Goal: Information Seeking & Learning: Find specific page/section

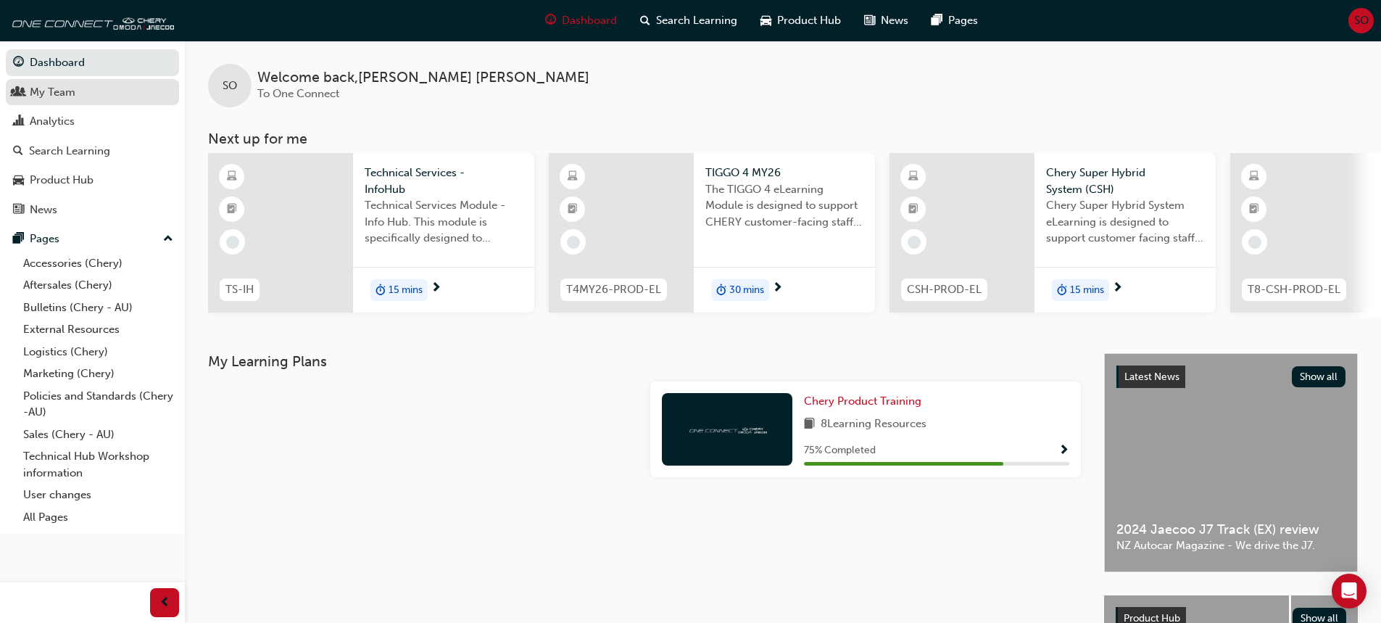
click at [37, 94] on div "My Team" at bounding box center [53, 92] width 46 height 17
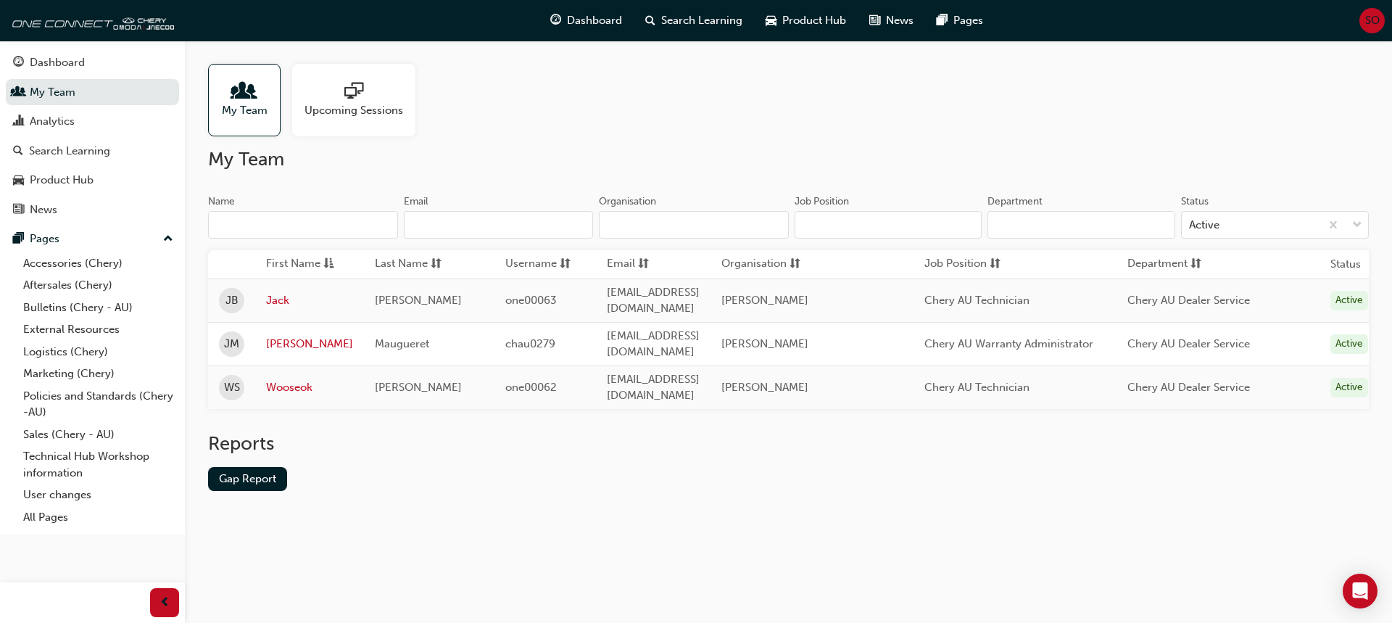
click at [325, 104] on span "Upcoming Sessions" at bounding box center [353, 110] width 99 height 17
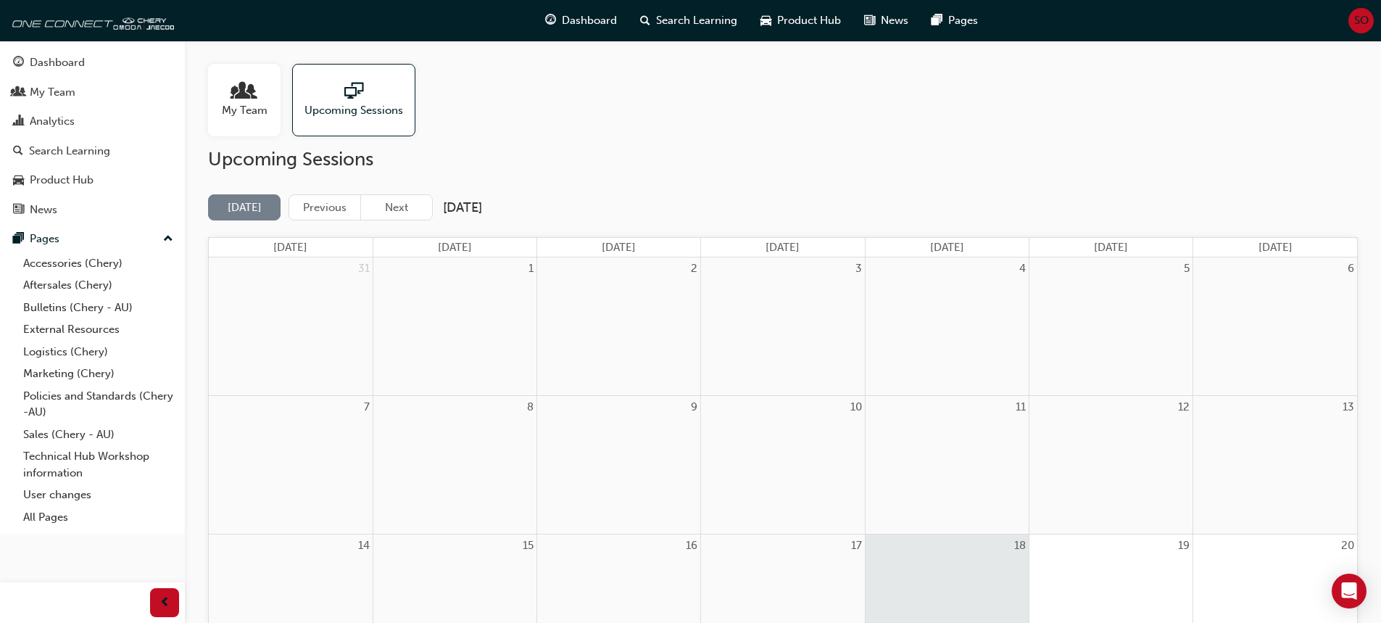
click at [265, 99] on div at bounding box center [245, 92] width 46 height 20
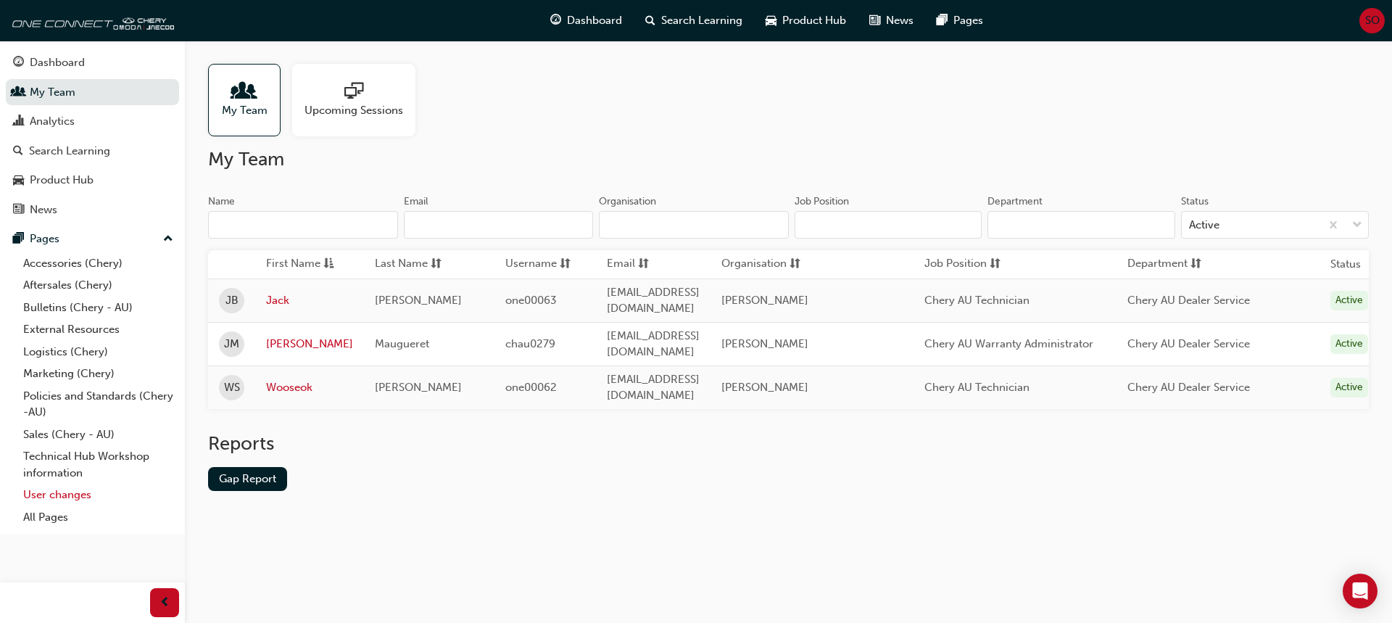
click at [78, 498] on link "User changes" at bounding box center [98, 495] width 162 height 22
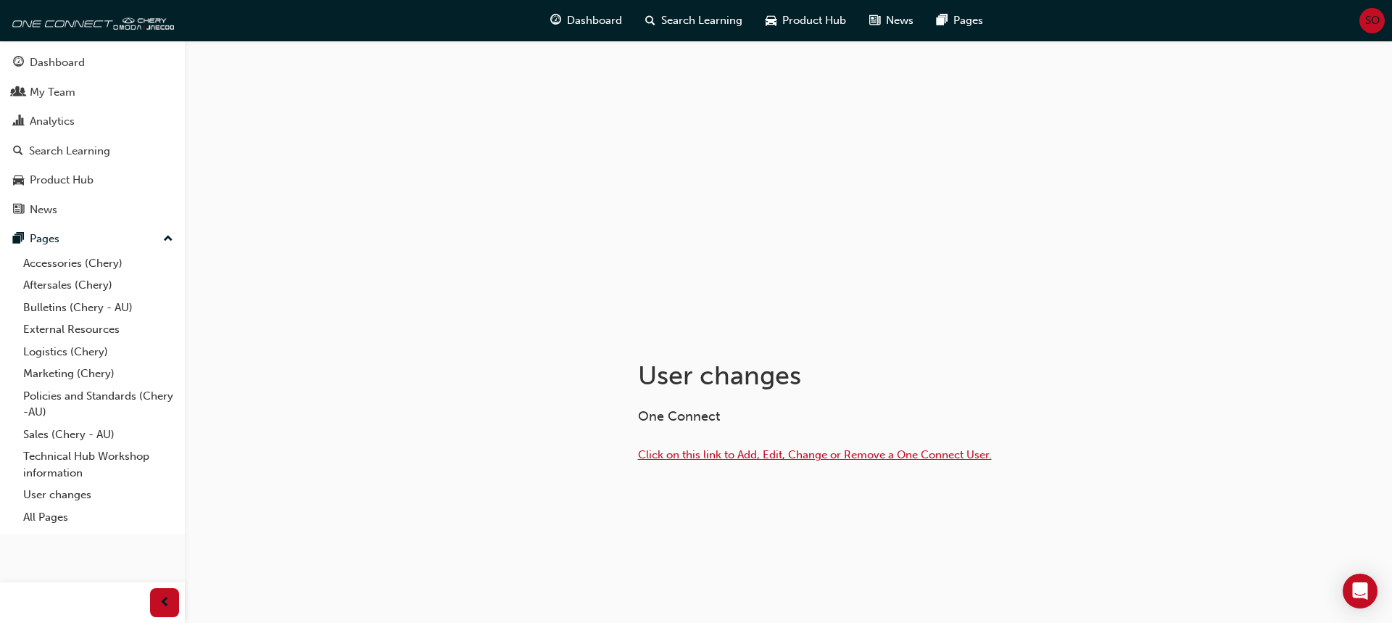
click at [693, 457] on span "Click on this link to Add, Edit, Change or Remove a One Connect User." at bounding box center [815, 454] width 354 height 13
click at [70, 460] on link "Technical Hub Workshop information" at bounding box center [98, 464] width 162 height 38
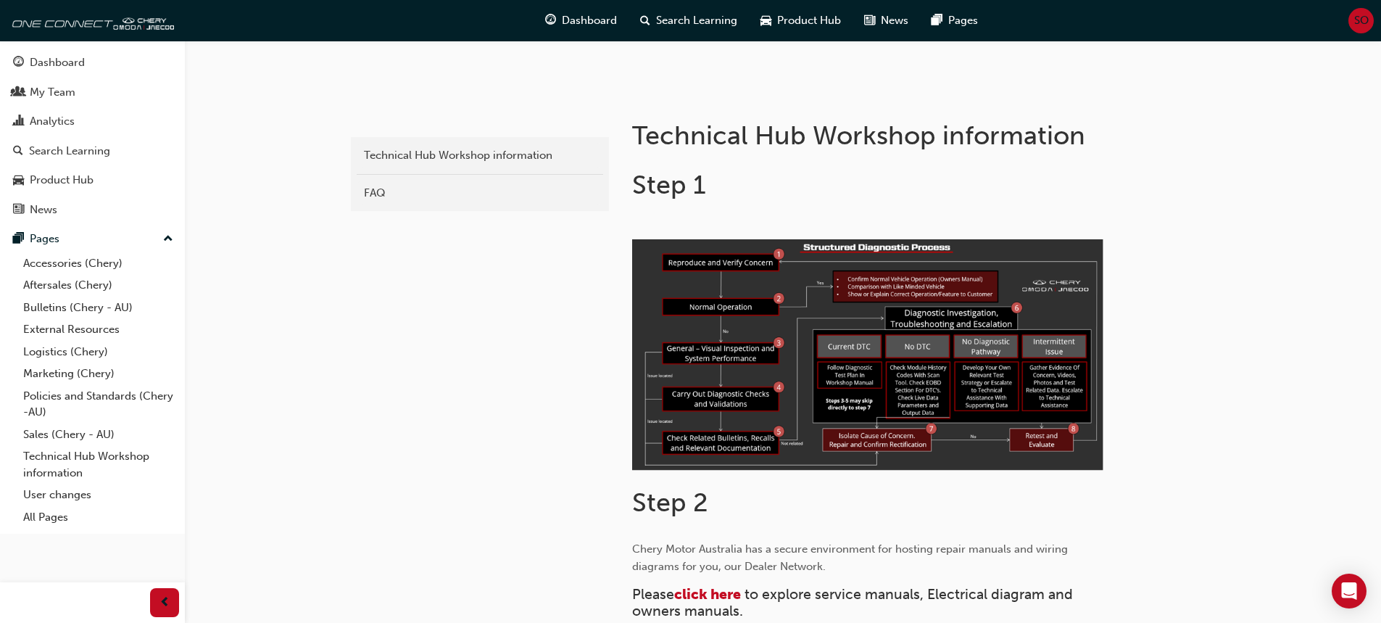
scroll to position [290, 0]
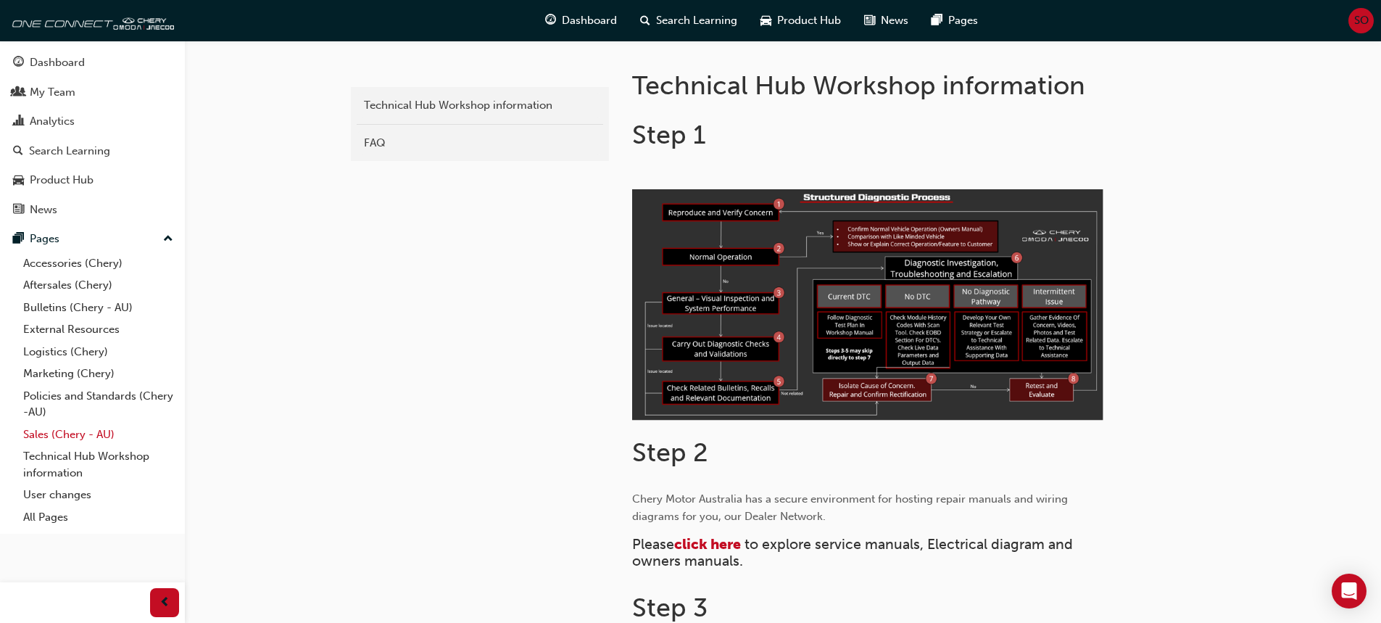
click at [79, 436] on link "Sales (Chery - AU)" at bounding box center [98, 434] width 162 height 22
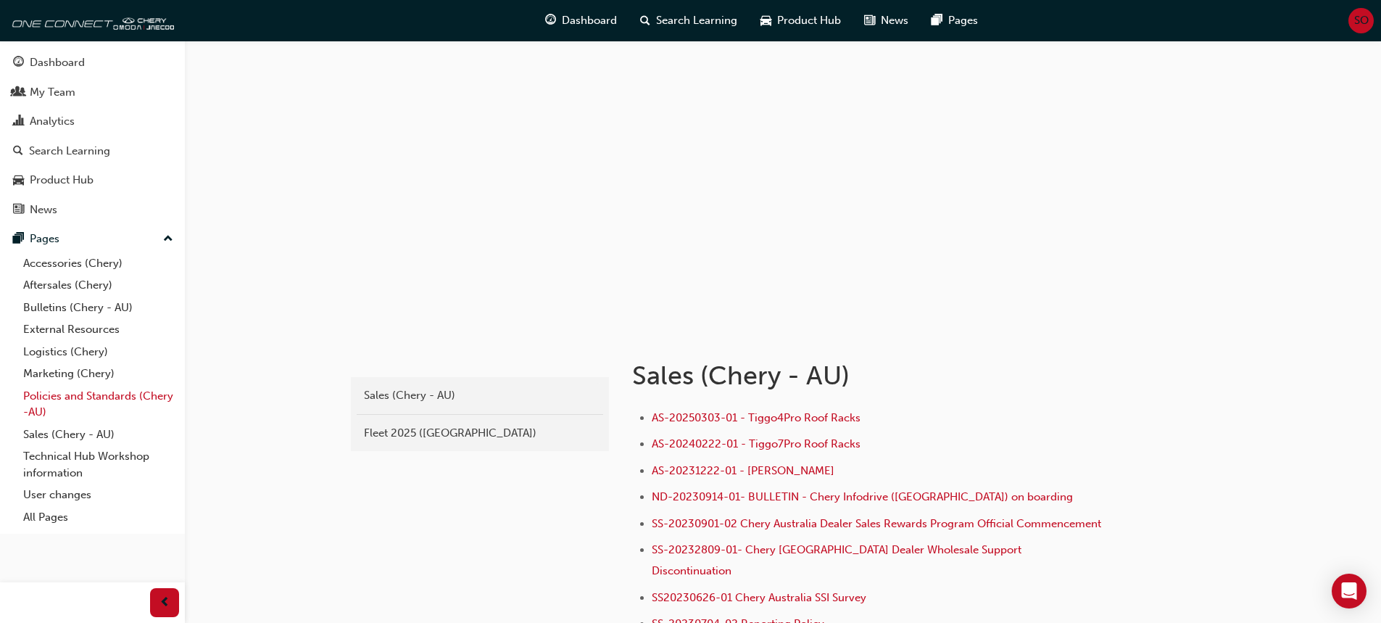
click at [71, 401] on link "Policies and Standards (Chery -AU)" at bounding box center [98, 404] width 162 height 38
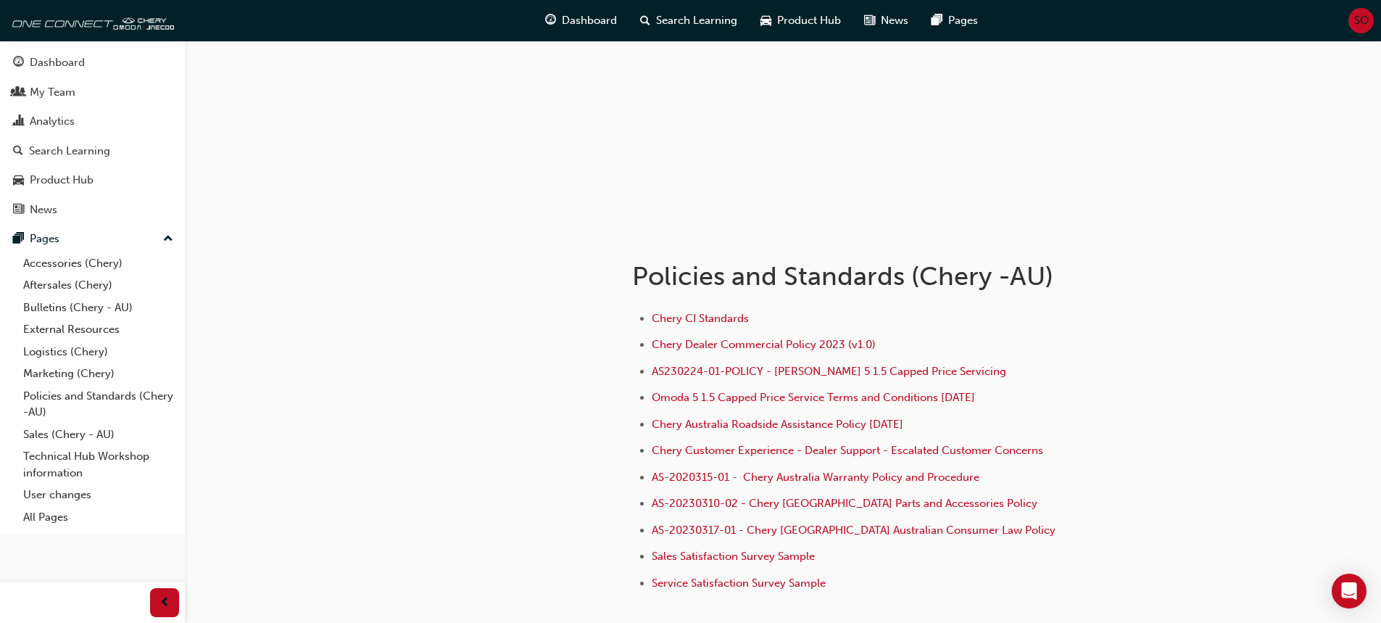
scroll to position [67, 0]
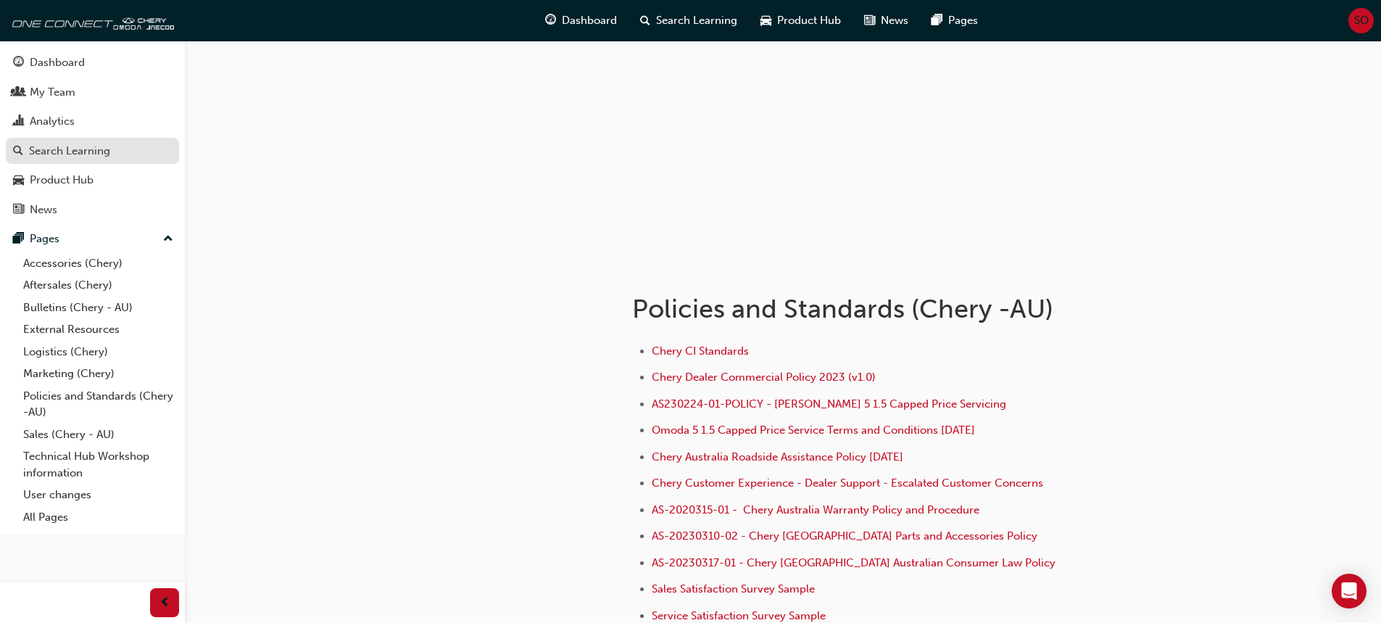
click at [40, 139] on link "Search Learning" at bounding box center [92, 151] width 173 height 27
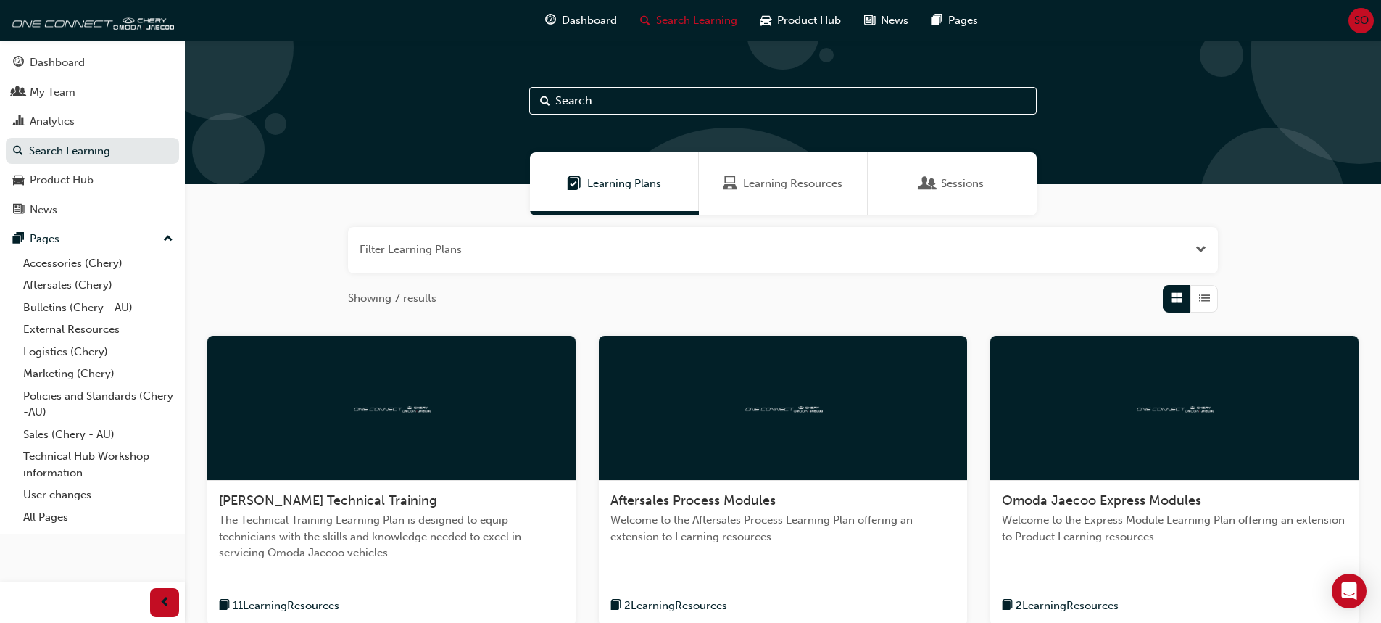
click at [755, 181] on span "Learning Resources" at bounding box center [792, 183] width 99 height 17
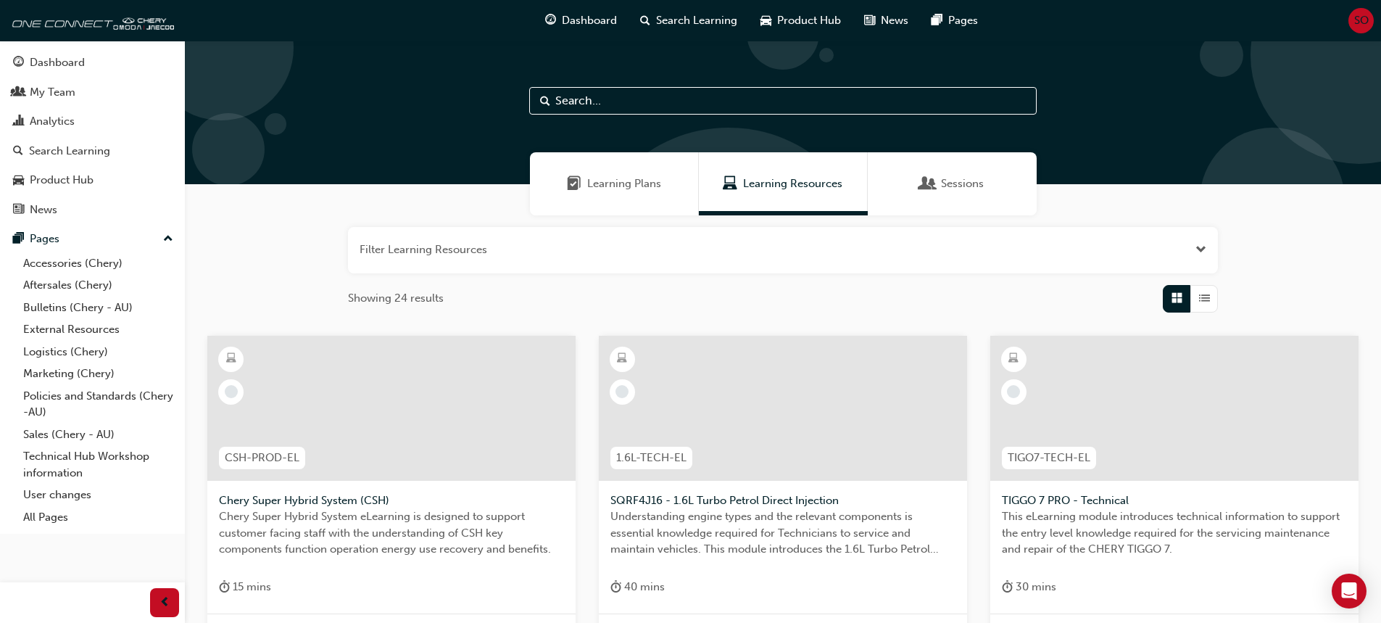
click at [710, 96] on input "text" at bounding box center [782, 101] width 507 height 28
click at [623, 100] on input "text" at bounding box center [782, 101] width 507 height 28
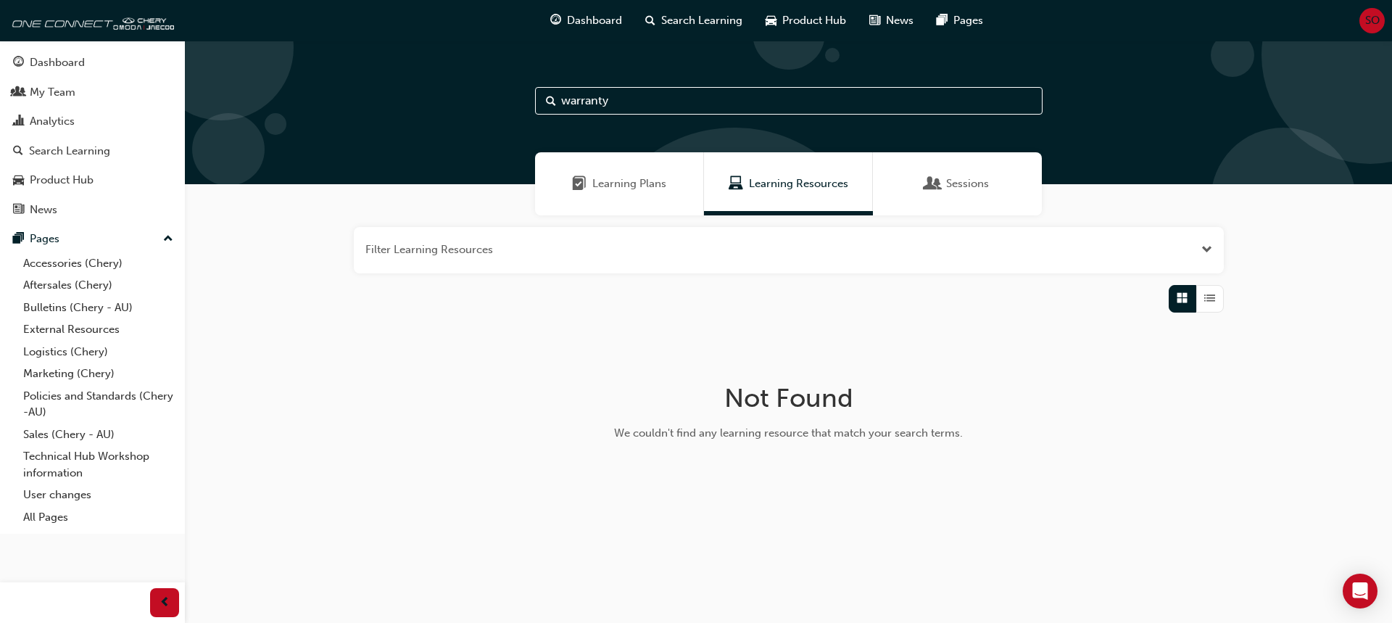
click at [549, 102] on span "Search" at bounding box center [551, 101] width 10 height 17
click at [1197, 243] on button "button" at bounding box center [789, 250] width 870 height 46
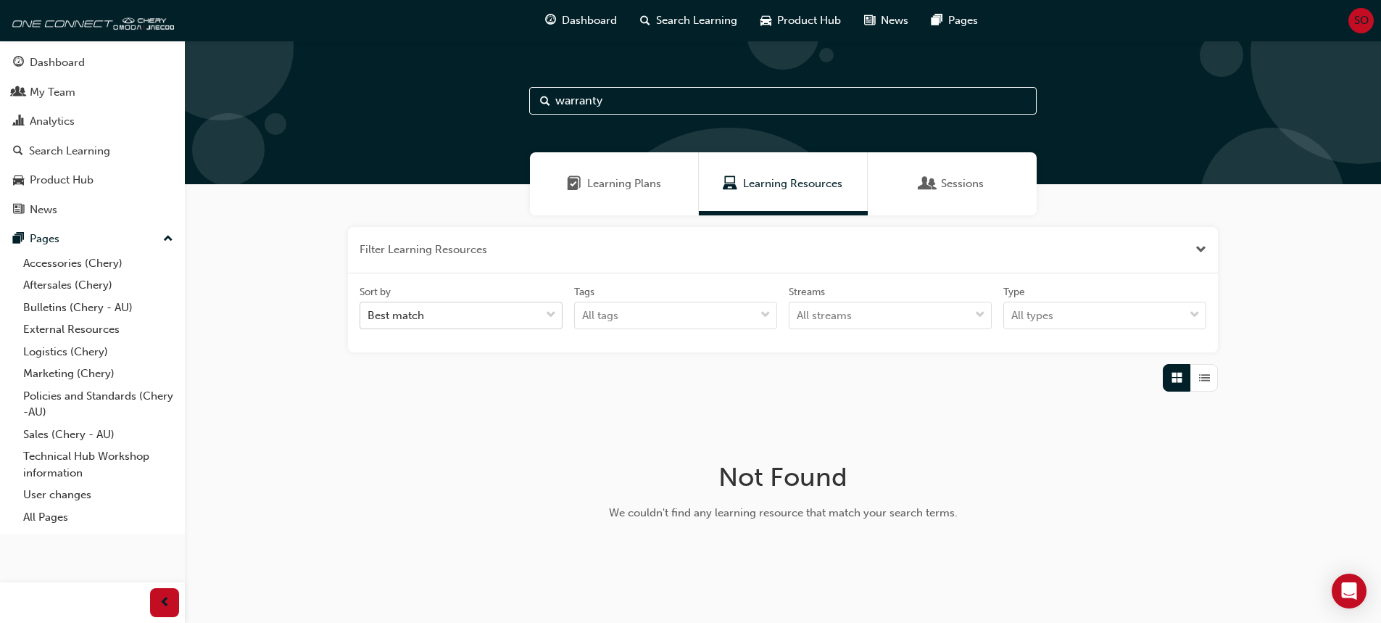
click at [539, 315] on div "Best match" at bounding box center [450, 315] width 180 height 25
click at [369, 315] on input "Sort by Best match" at bounding box center [368, 315] width 1 height 12
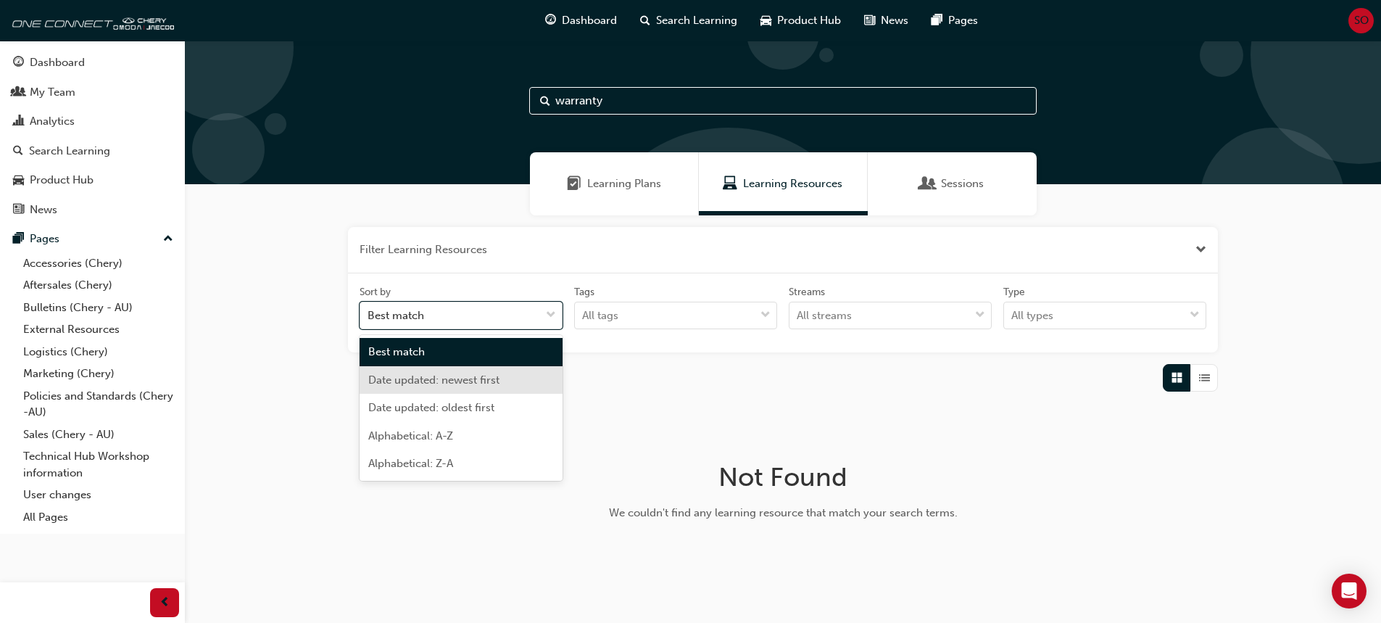
click at [492, 380] on span "Date updated: newest first" at bounding box center [433, 379] width 131 height 13
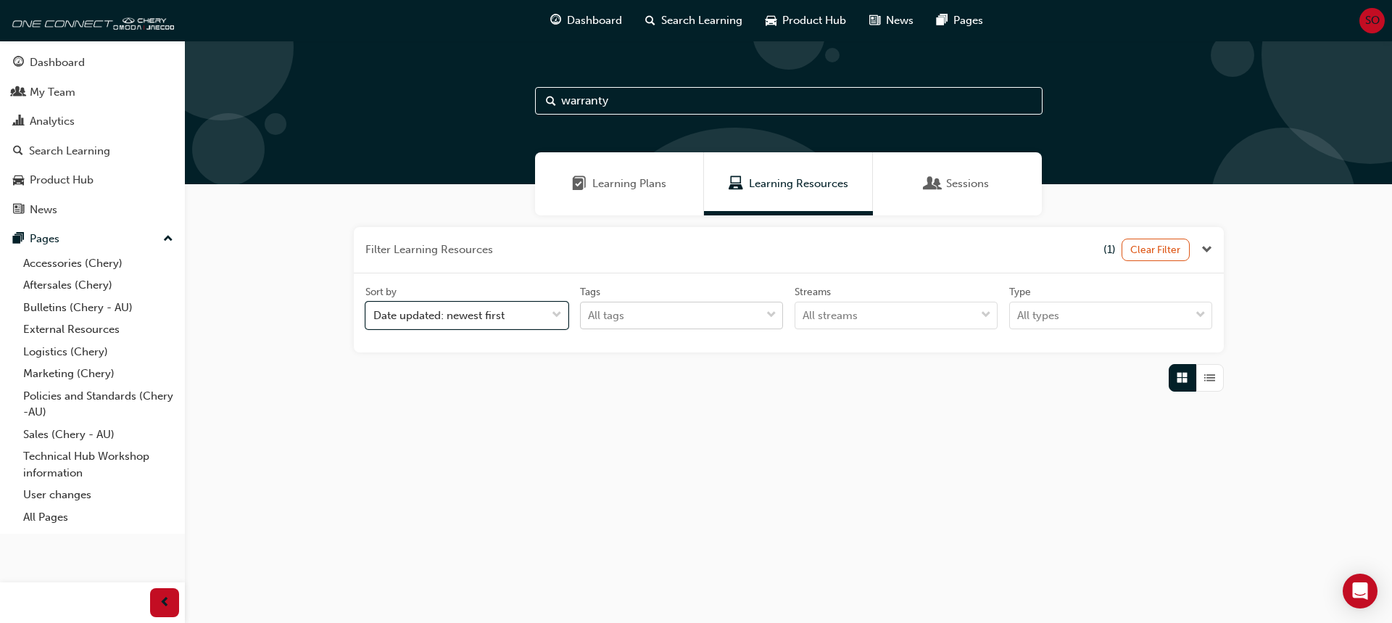
click at [724, 319] on div "All tags" at bounding box center [671, 315] width 180 height 25
click at [589, 319] on input "Tags All tags" at bounding box center [588, 315] width 1 height 12
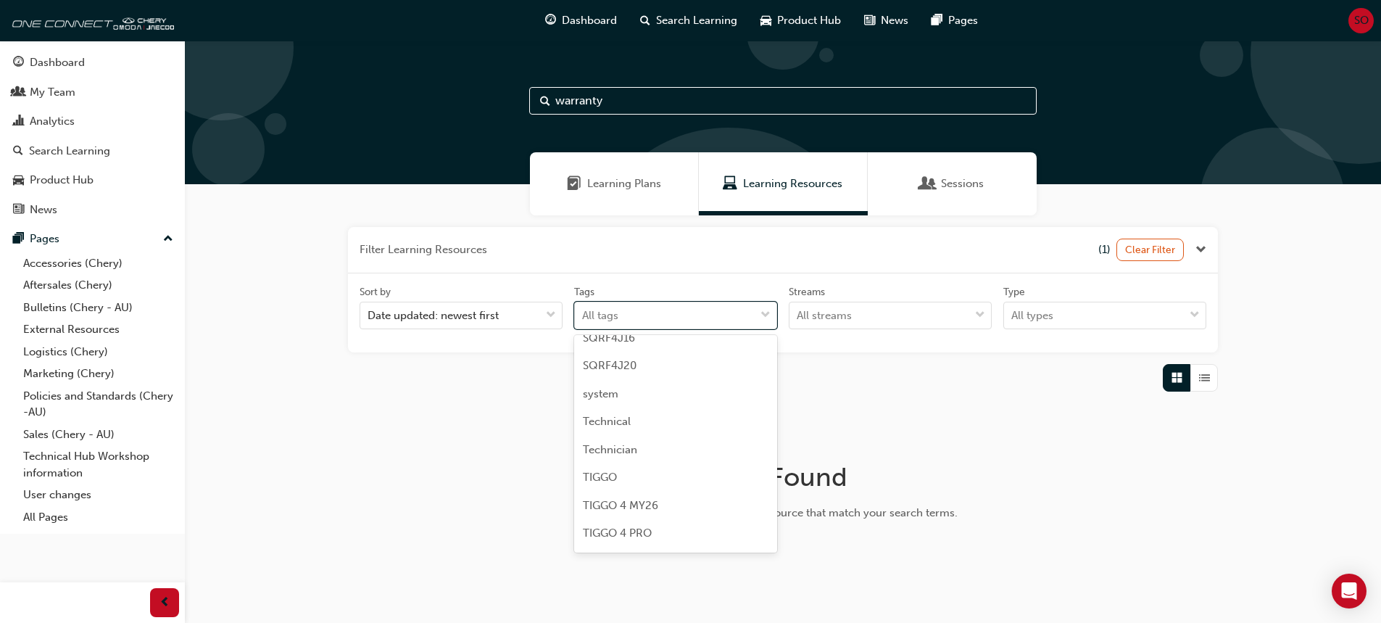
scroll to position [711, 0]
click at [639, 457] on div "system" at bounding box center [675, 450] width 203 height 28
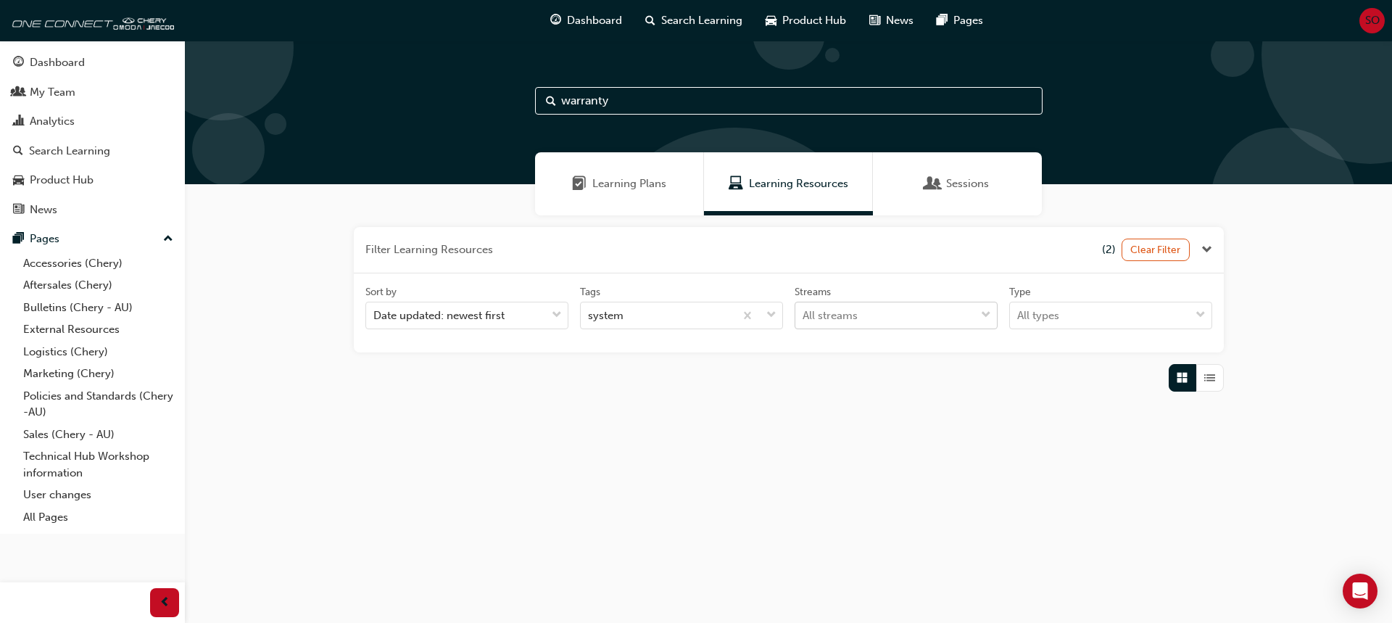
click at [924, 315] on div "All streams" at bounding box center [885, 315] width 180 height 25
click at [804, 315] on input "Streams All streams" at bounding box center [803, 315] width 1 height 12
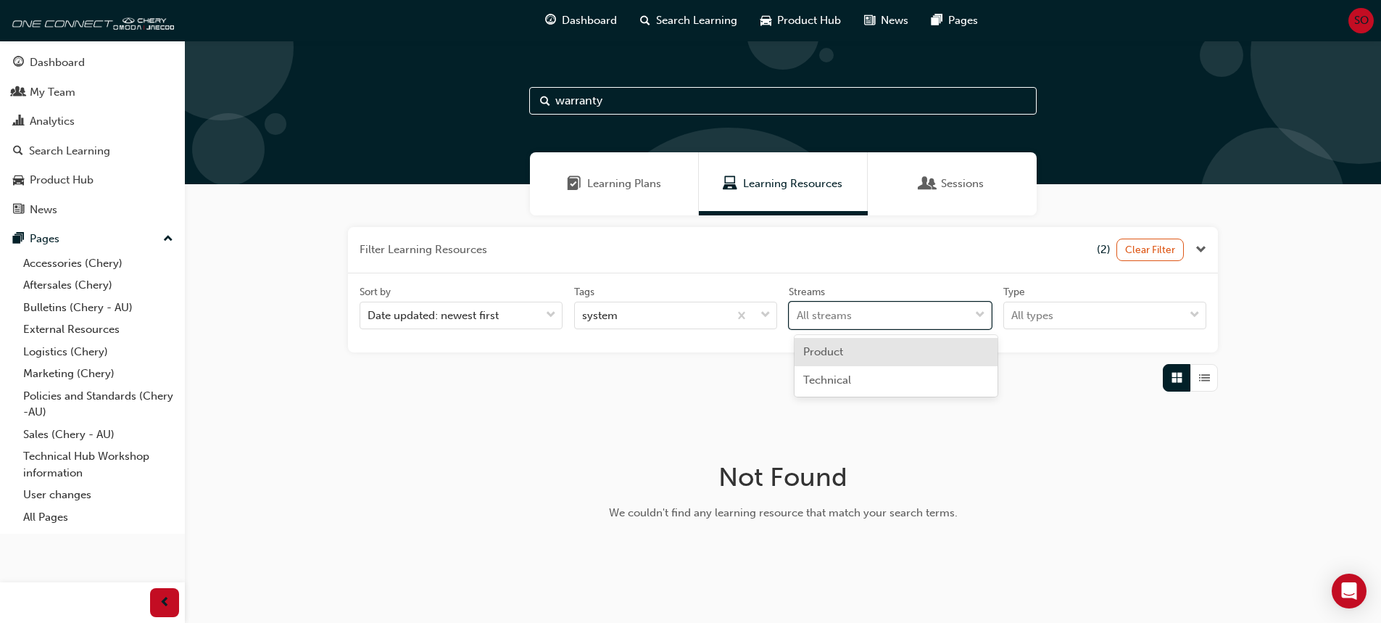
click at [924, 315] on div "All streams" at bounding box center [879, 315] width 180 height 25
click at [798, 315] on input "Streams option Product focused, 1 of 2. 2 results available. Use Up and Down to…" at bounding box center [797, 315] width 1 height 12
click at [1038, 314] on div "All types" at bounding box center [1032, 315] width 42 height 17
click at [1013, 314] on input "Type All types" at bounding box center [1011, 315] width 1 height 12
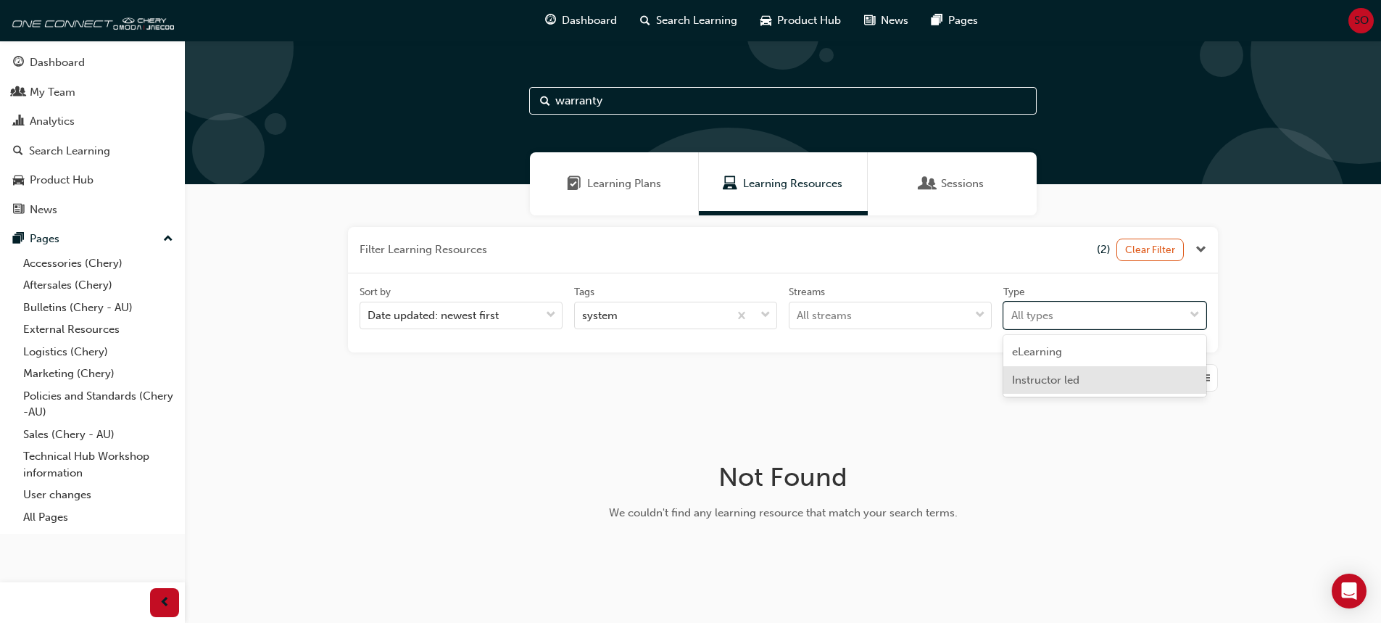
click at [1020, 383] on span "Instructor led" at bounding box center [1045, 379] width 67 height 13
click at [950, 185] on span "Sessions" at bounding box center [962, 183] width 43 height 17
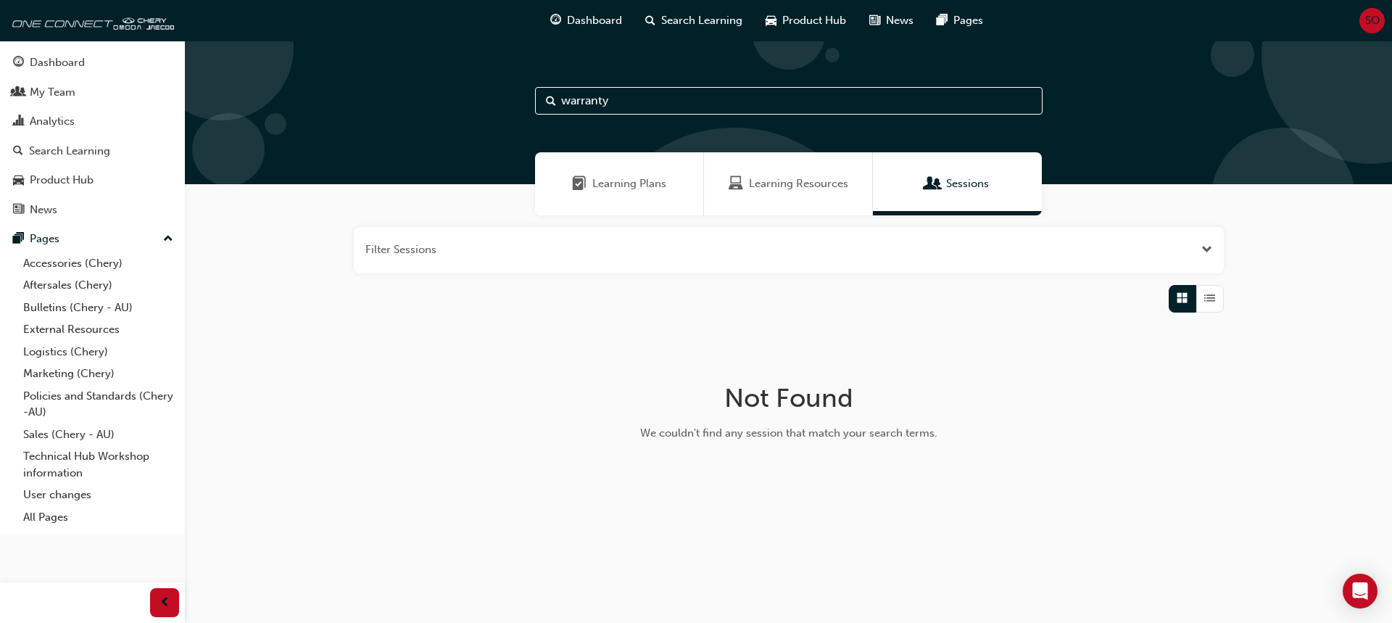
click at [633, 105] on input "warranty" at bounding box center [788, 101] width 507 height 28
type input "w"
click at [53, 519] on link "All Pages" at bounding box center [98, 517] width 162 height 22
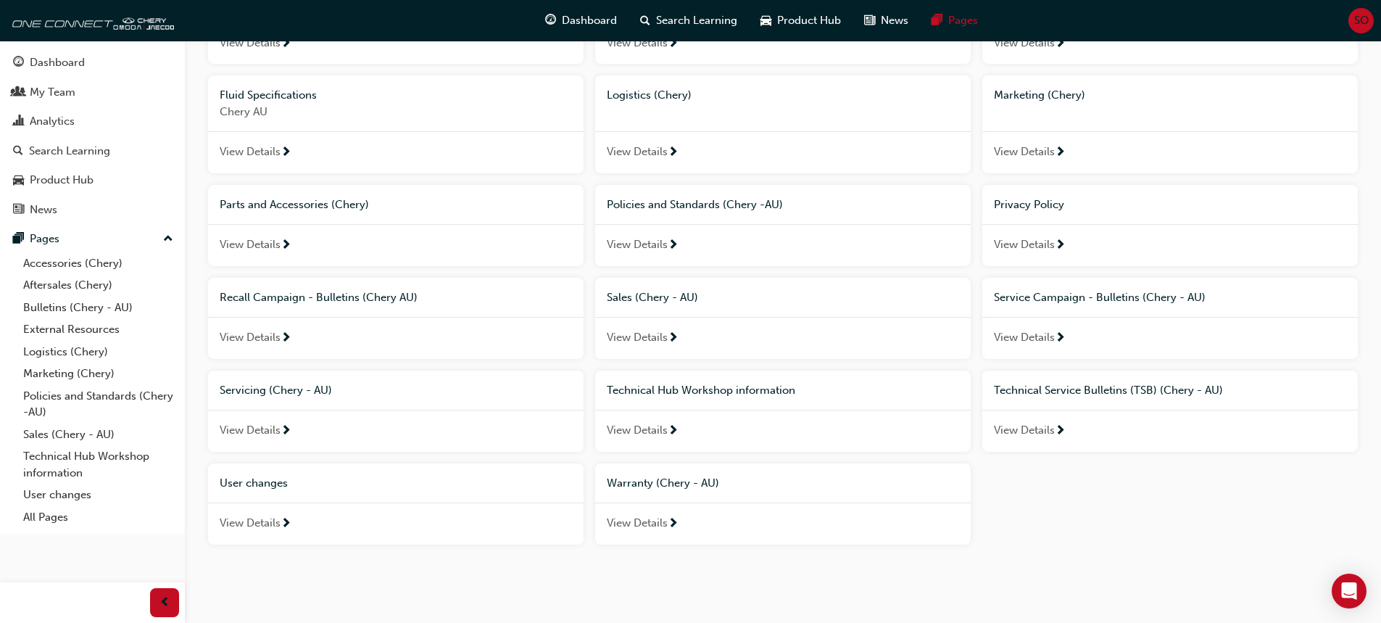
scroll to position [303, 0]
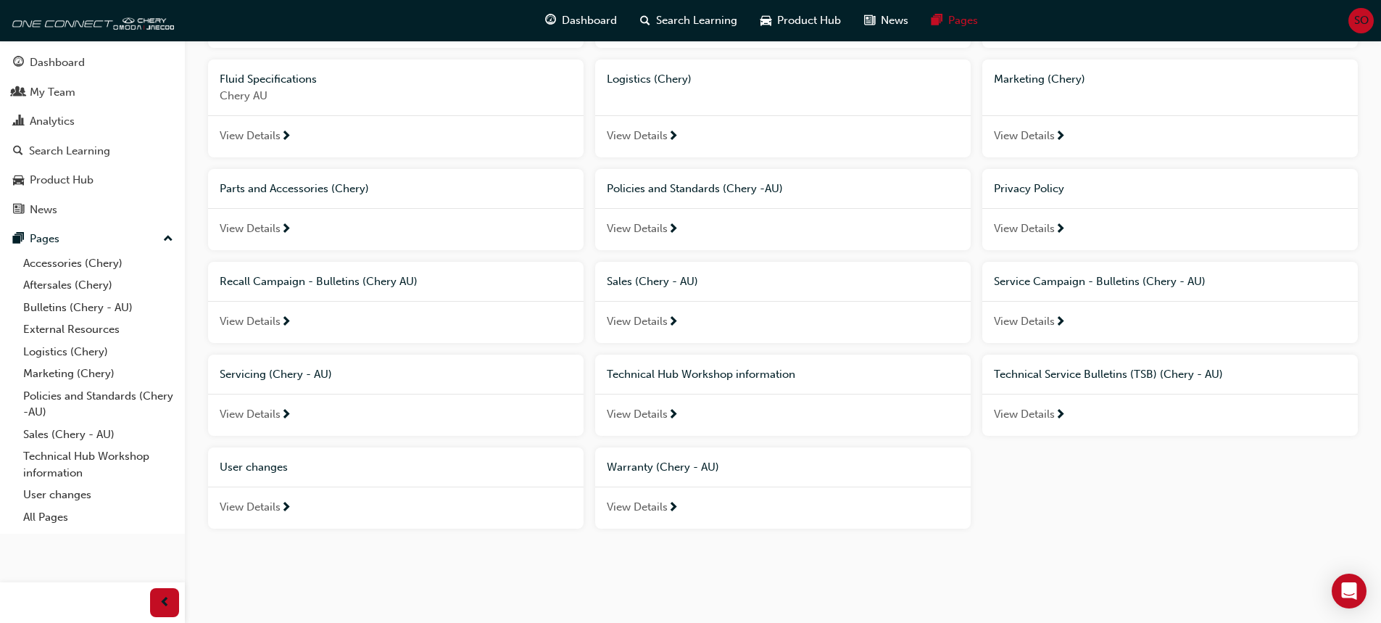
click at [672, 505] on span "next-icon" at bounding box center [673, 508] width 11 height 13
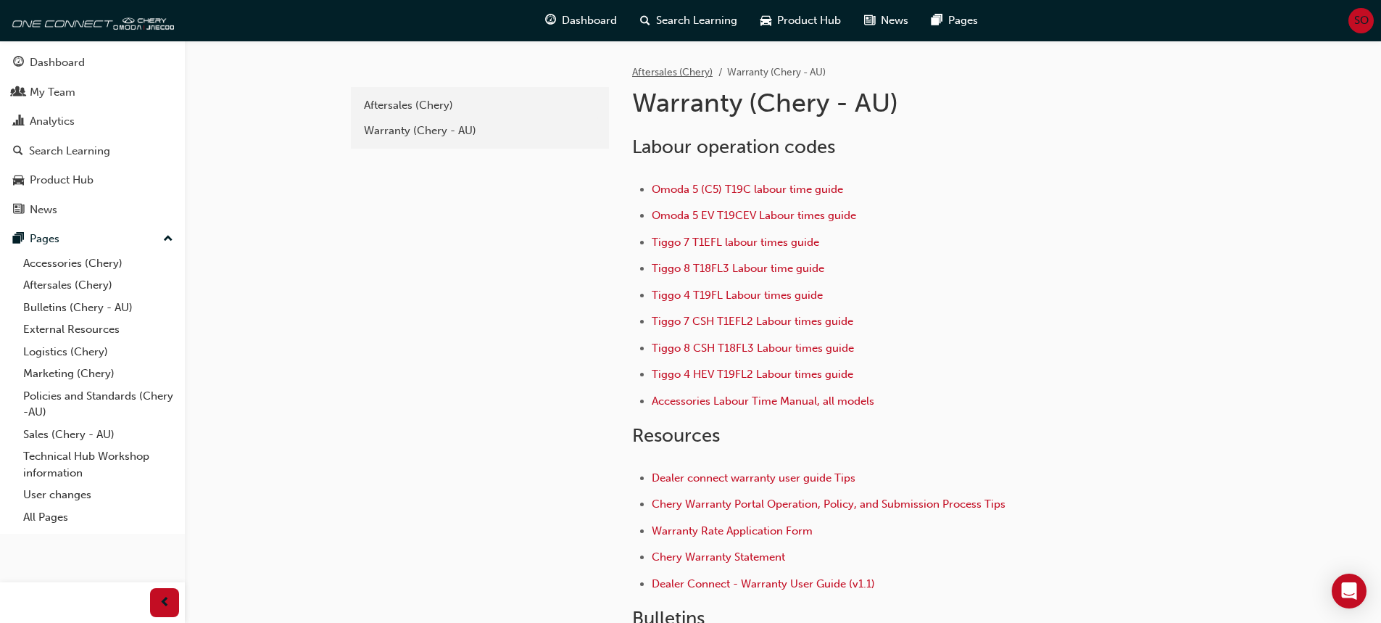
click at [653, 69] on link "Aftersales (Chery)" at bounding box center [672, 72] width 80 height 12
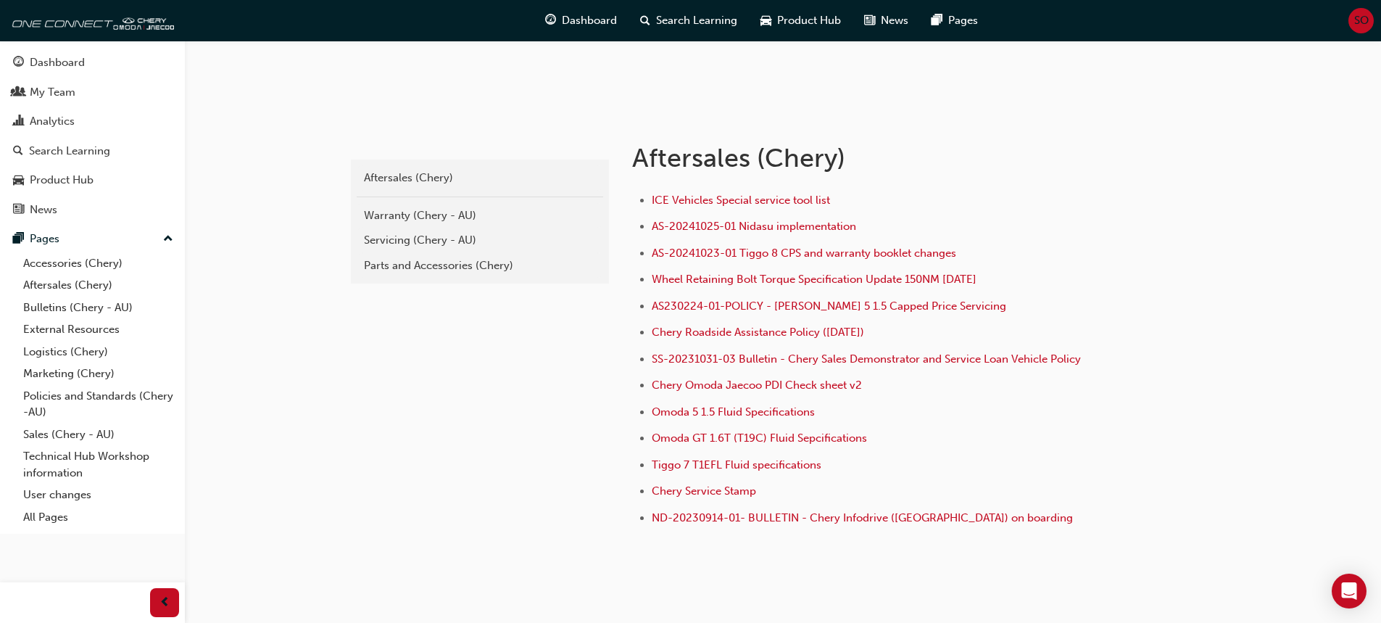
scroll to position [192, 0]
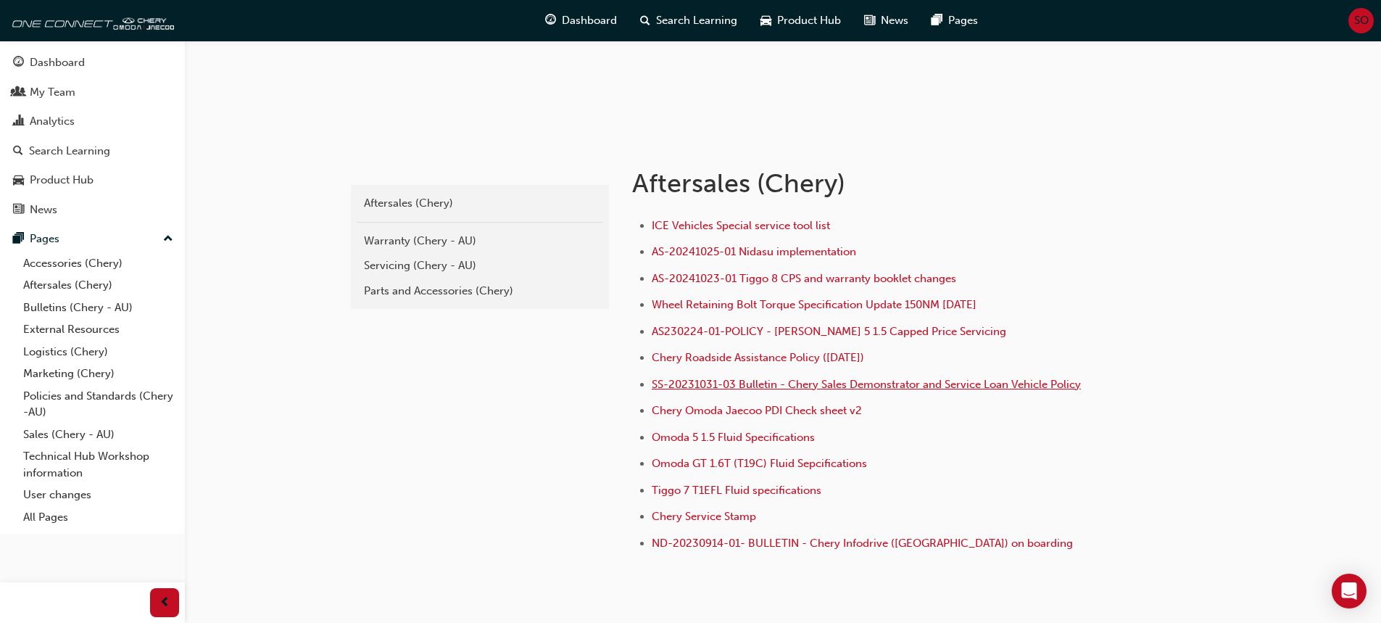
click at [700, 386] on span "SS-20231031-03 Bulletin - Chery Sales Demonstrator and Service Loan Vehicle Pol…" at bounding box center [866, 384] width 429 height 13
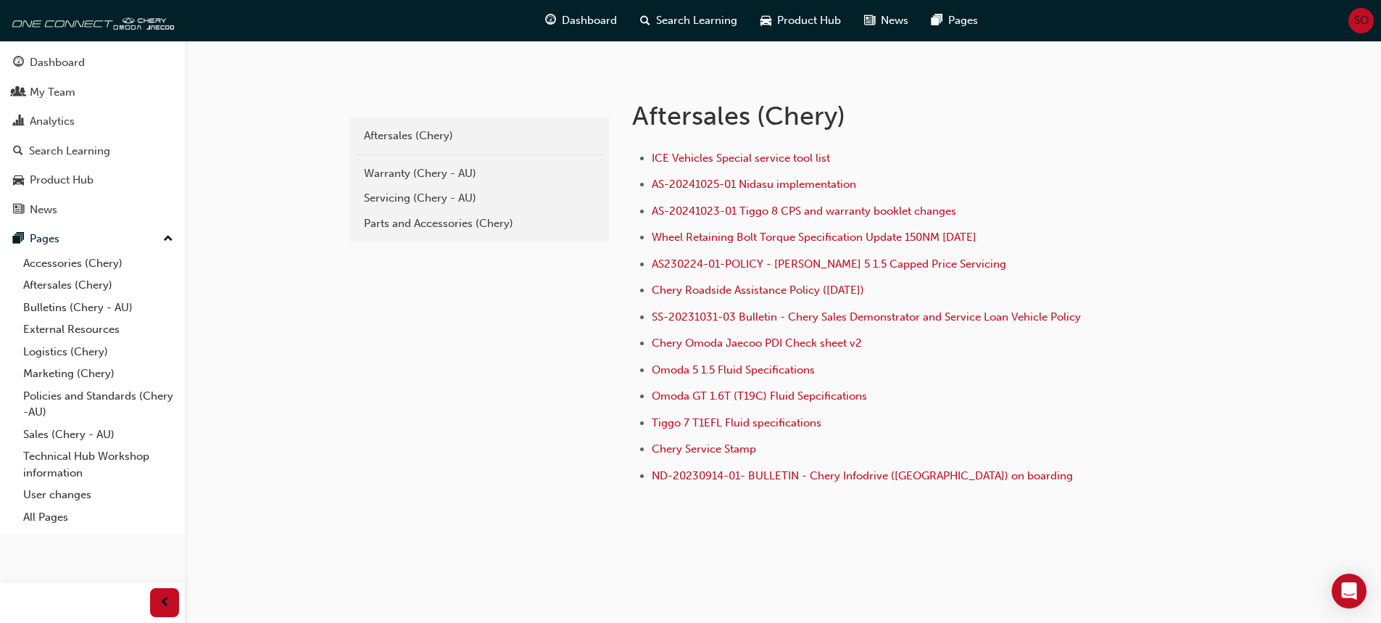
scroll to position [265, 0]
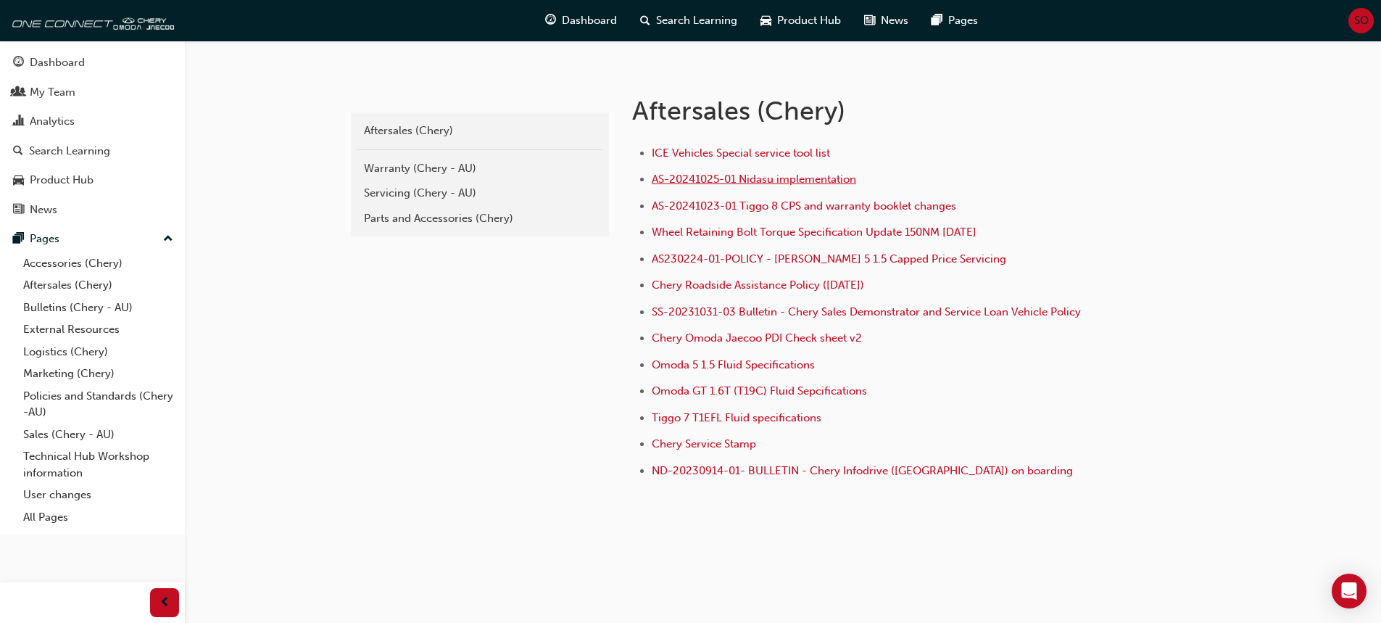
click at [797, 178] on span "AS-20241025-01 Nidasu implementation" at bounding box center [754, 179] width 204 height 13
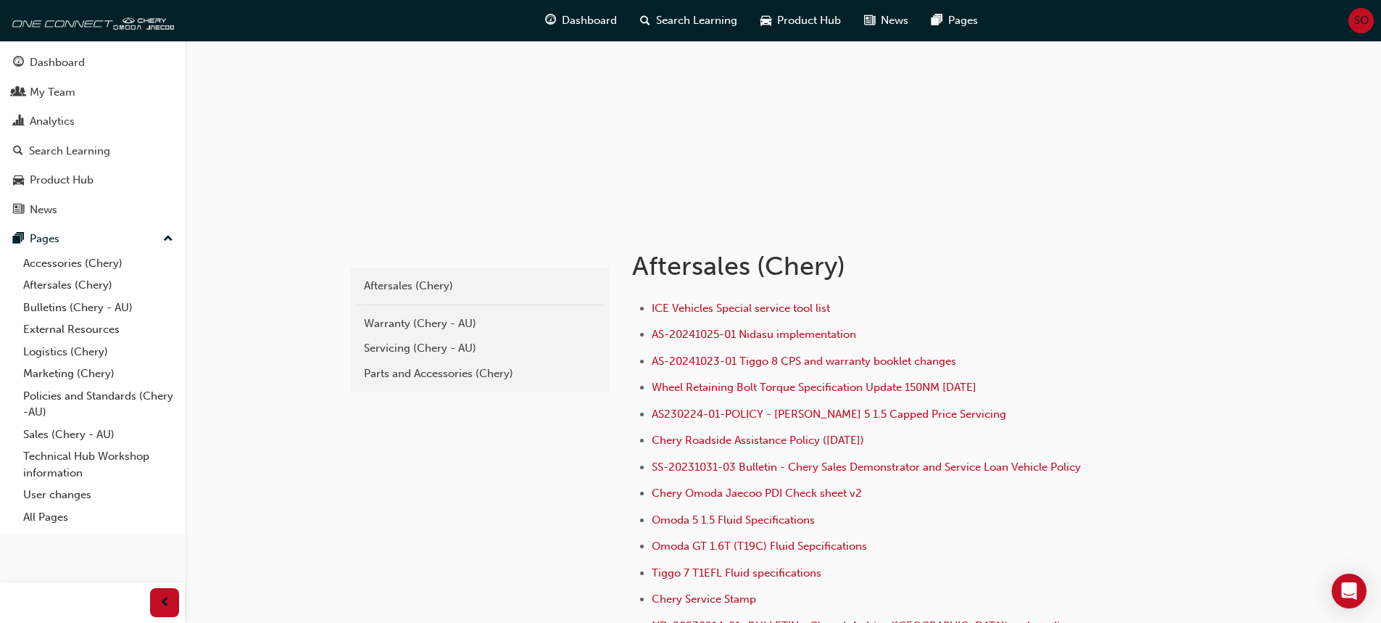
scroll to position [145, 0]
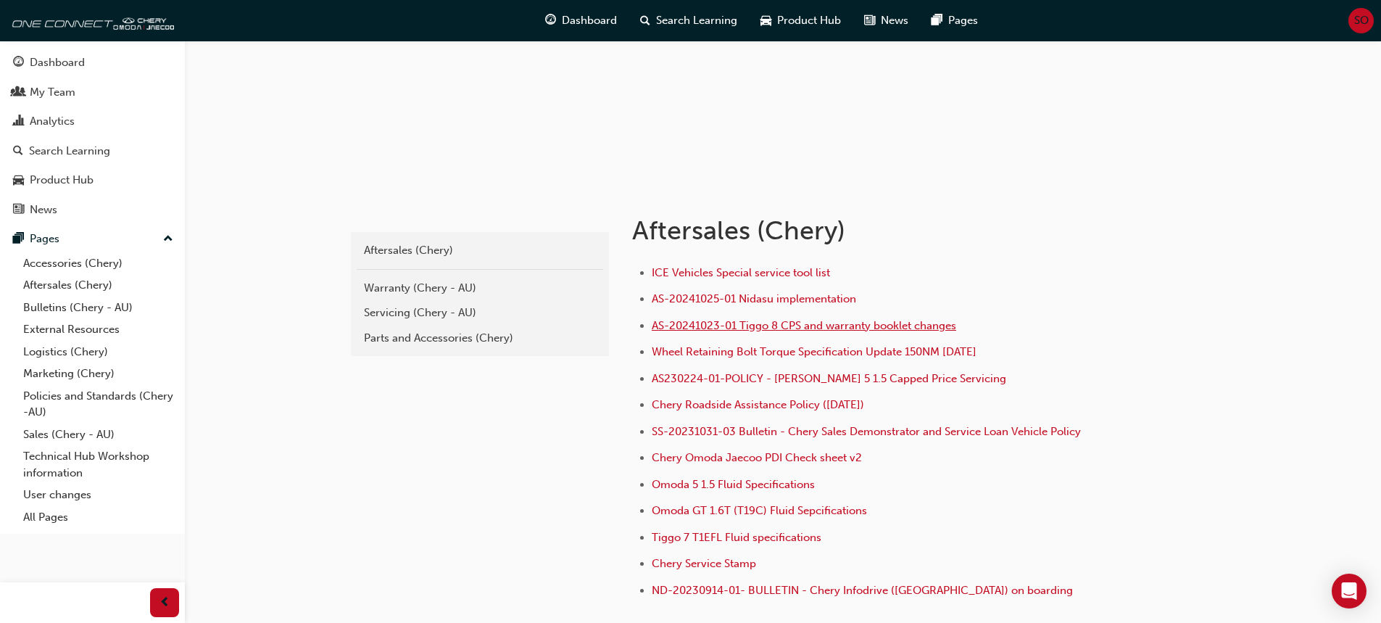
click at [784, 321] on span "AS-20241023-01 Tiggo 8 CPS and warranty booklet changes" at bounding box center [804, 325] width 304 height 13
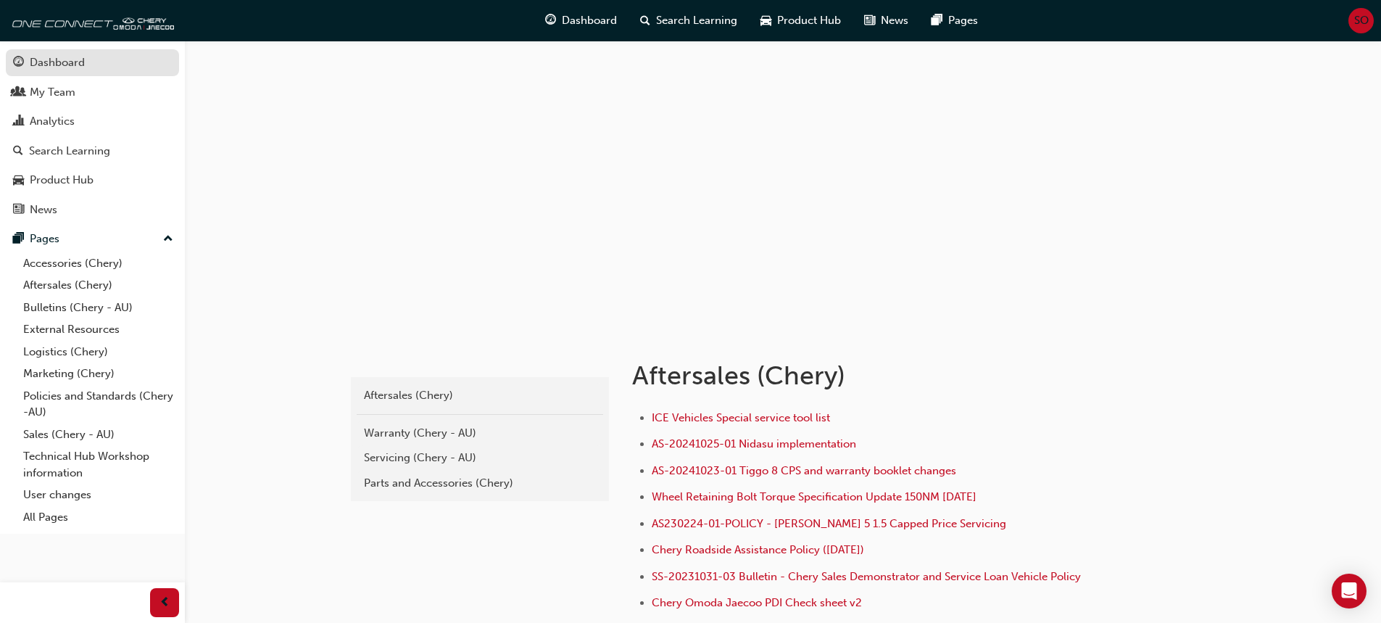
click at [46, 55] on div "Dashboard" at bounding box center [57, 62] width 55 height 17
